Goal: Check status: Check status

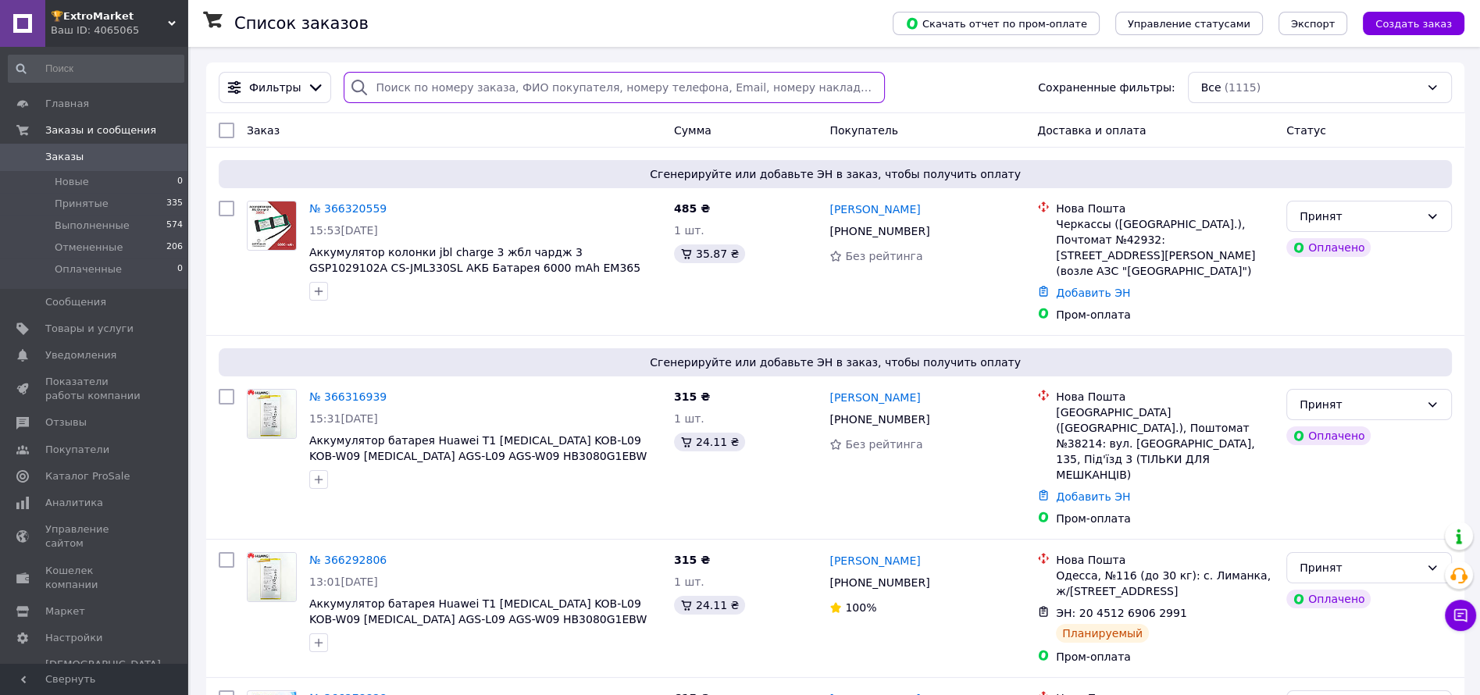
click at [487, 87] on input "search" at bounding box center [614, 87] width 541 height 31
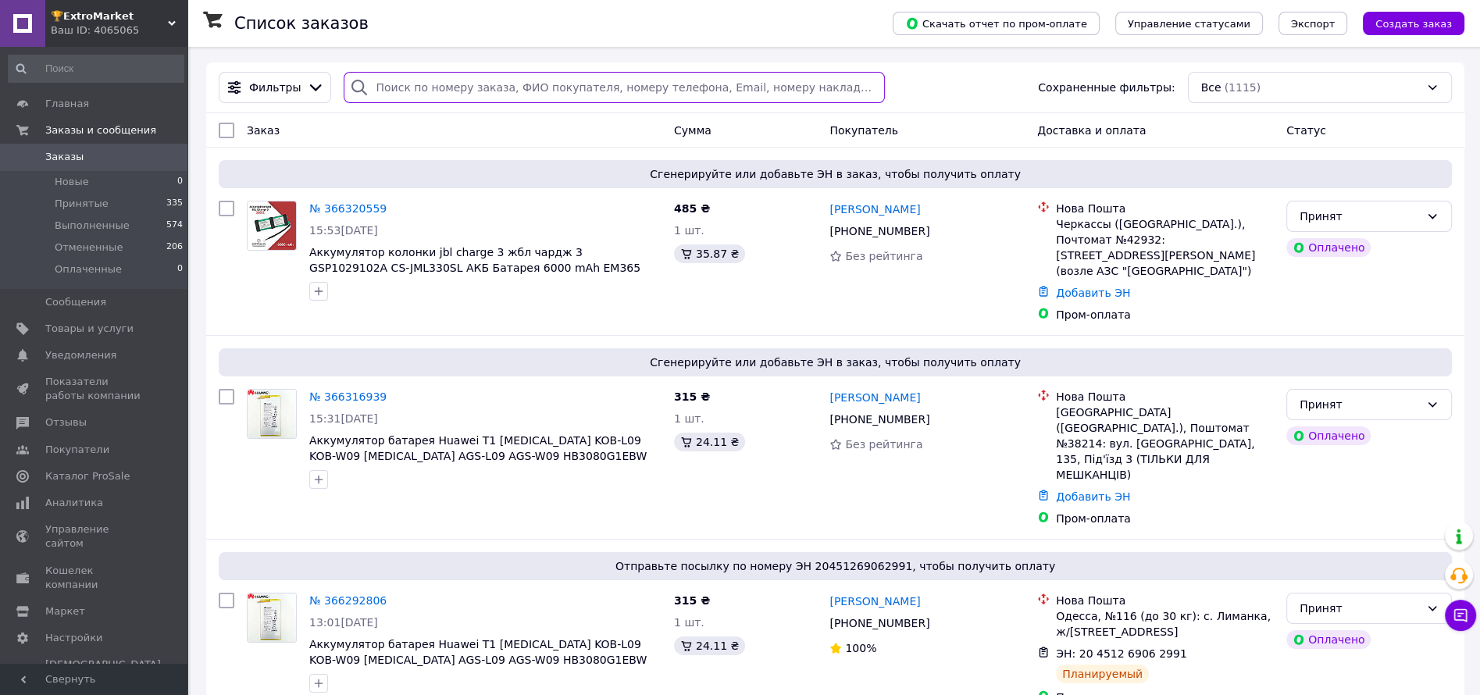
paste input "20451255108566"
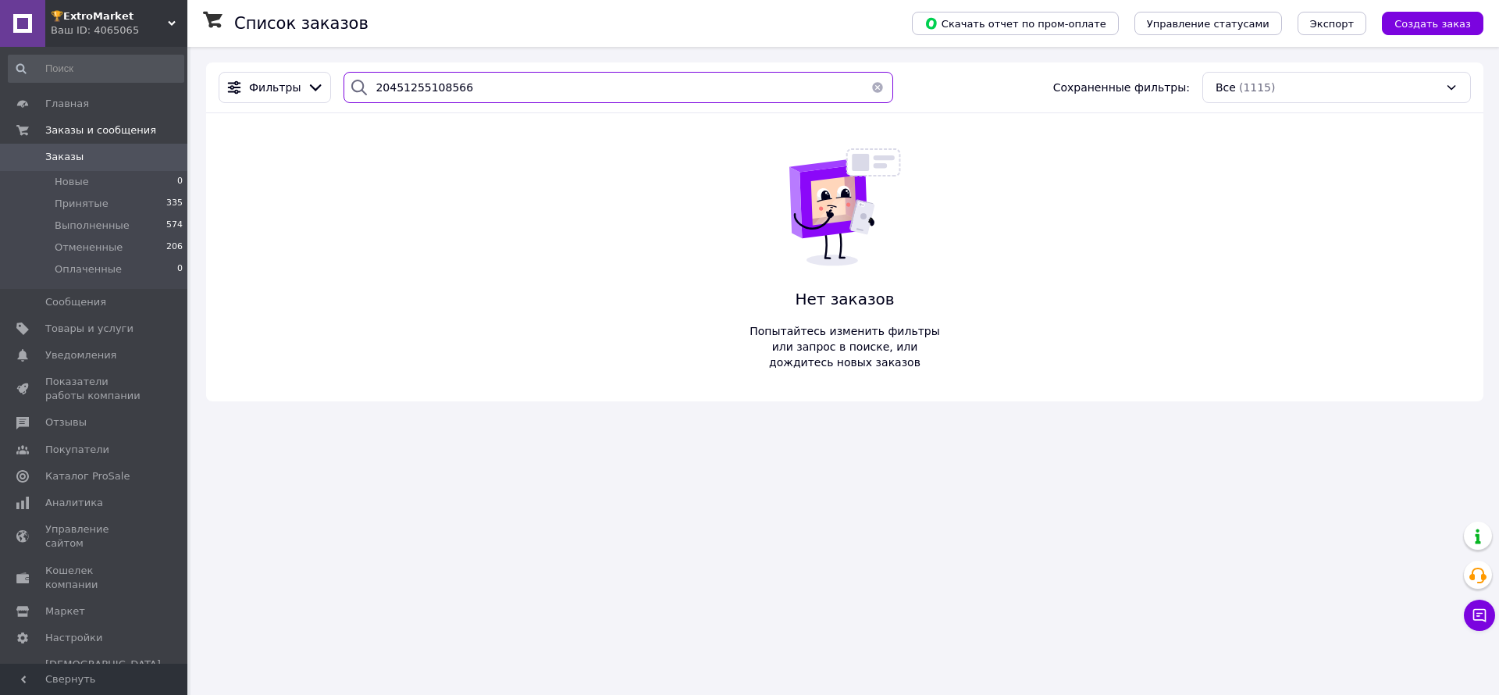
type input "20451255108566"
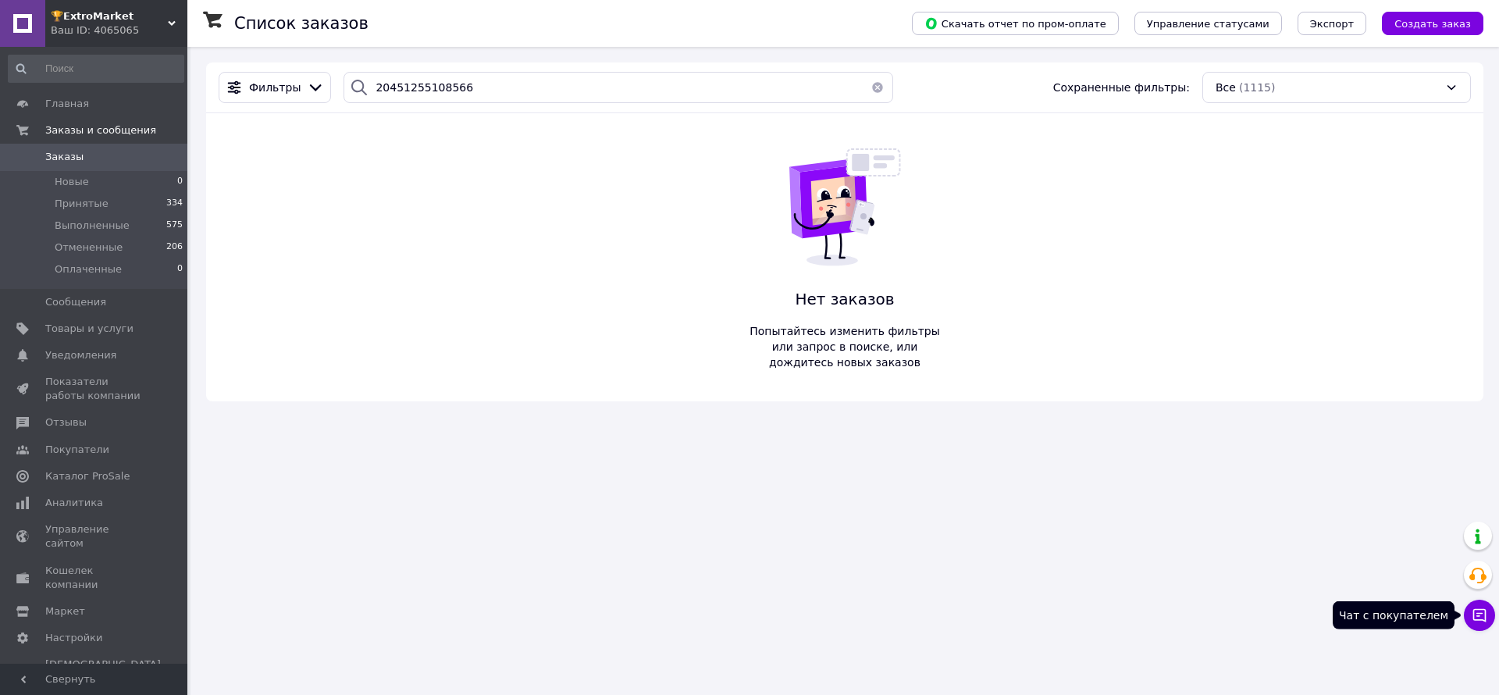
drag, startPoint x: 1474, startPoint y: 612, endPoint x: 1426, endPoint y: 445, distance: 173.7
click at [1475, 613] on icon at bounding box center [1480, 615] width 16 height 16
